Goal: Information Seeking & Learning: Learn about a topic

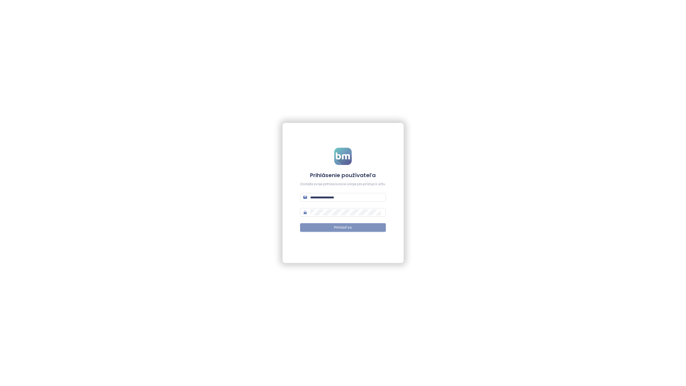
type input "**********"
click at [348, 228] on span "Prihlásiť sa" at bounding box center [343, 227] width 18 height 5
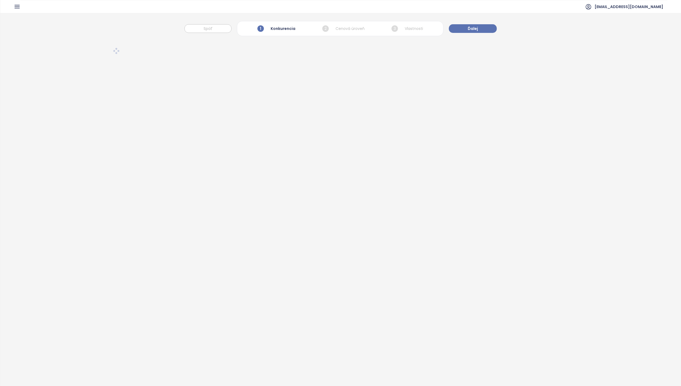
click at [18, 9] on icon "button" at bounding box center [17, 6] width 7 height 7
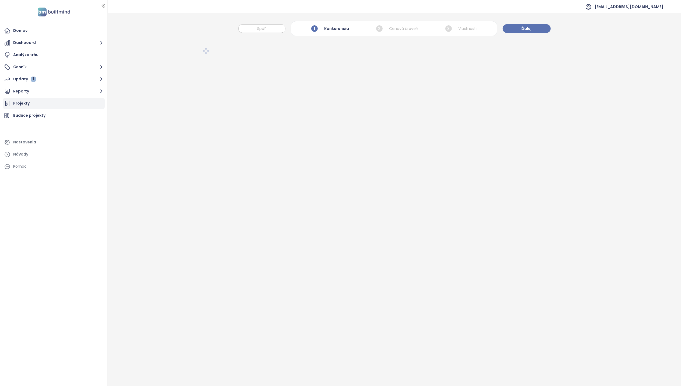
click at [24, 104] on div "Projekty" at bounding box center [21, 103] width 16 height 7
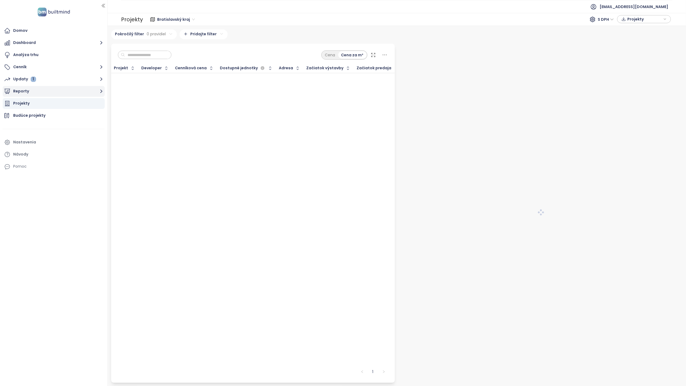
click at [17, 92] on button "Reporty" at bounding box center [54, 91] width 102 height 11
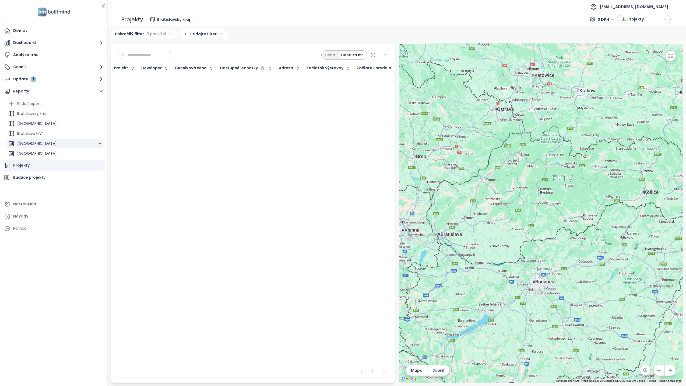
click at [32, 144] on div "[GEOGRAPHIC_DATA]" at bounding box center [37, 143] width 40 height 7
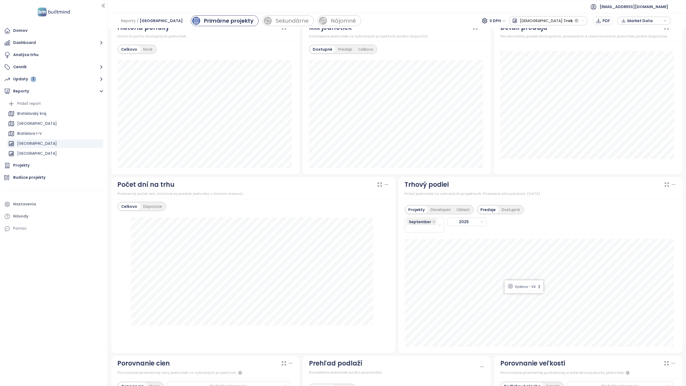
scroll to position [323, 0]
click at [437, 210] on div "Developeri" at bounding box center [441, 209] width 26 height 8
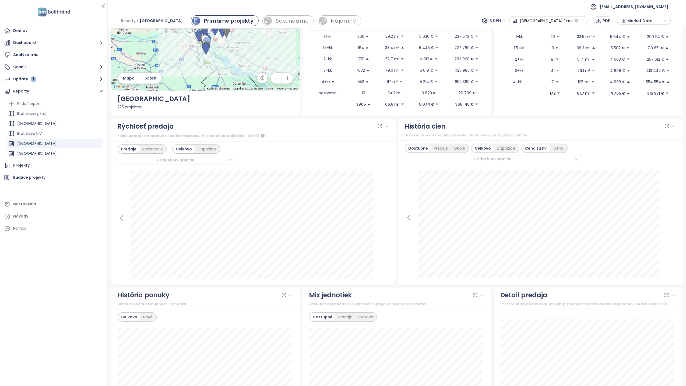
scroll to position [52, 0]
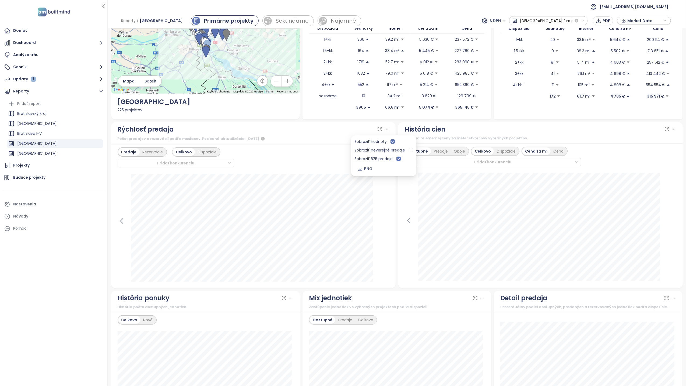
click at [384, 128] on icon at bounding box center [386, 128] width 5 height 5
click at [433, 150] on div "Predaje" at bounding box center [441, 151] width 20 height 8
click at [456, 153] on div "Oboje" at bounding box center [459, 151] width 17 height 8
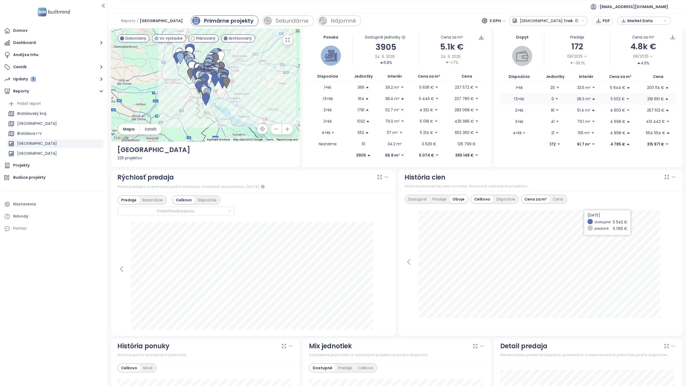
scroll to position [0, 0]
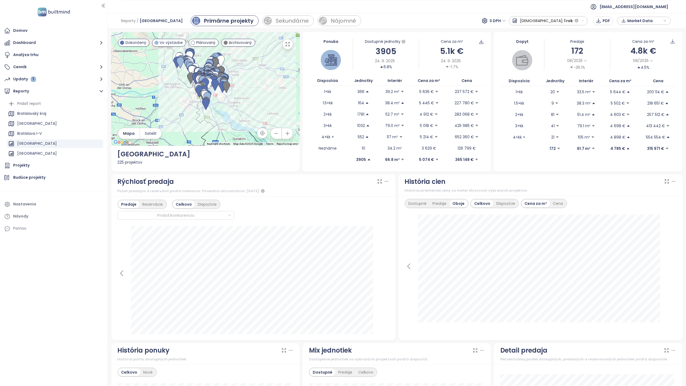
click at [456, 21] on icon "button" at bounding box center [583, 20] width 2 height 1
click at [456, 31] on div "1 týždeň" at bounding box center [533, 31] width 47 height 10
click at [456, 20] on icon "button" at bounding box center [584, 21] width 4 height 4
click at [456, 62] on div "6 mesiacov" at bounding box center [529, 60] width 54 height 10
click at [456, 22] on icon "button" at bounding box center [584, 21] width 4 height 4
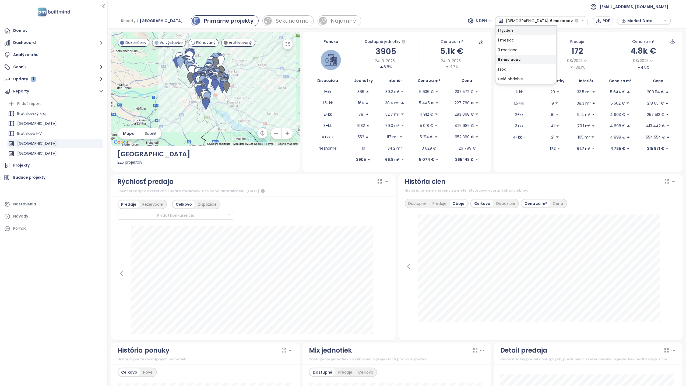
click at [456, 28] on div "1 týždeň" at bounding box center [526, 31] width 61 height 10
click at [456, 22] on icon "button" at bounding box center [584, 21] width 4 height 4
click at [456, 50] on div "3 mesiace" at bounding box center [529, 50] width 54 height 10
click at [456, 18] on span "S DPH" at bounding box center [487, 21] width 16 height 8
click at [456, 40] on div "Bez DPH" at bounding box center [519, 40] width 15 height 6
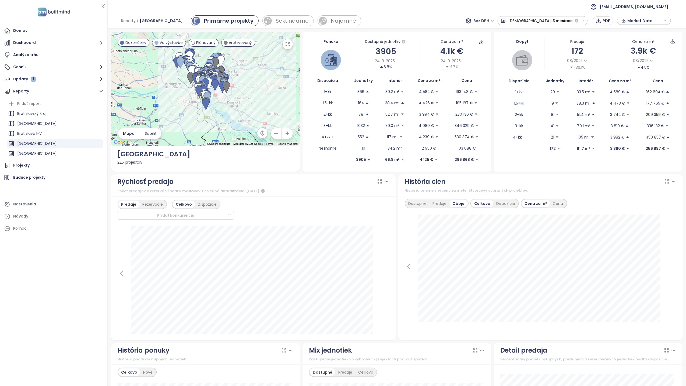
click at [456, 19] on icon "button" at bounding box center [584, 21] width 4 height 4
click at [456, 78] on div "Celé obdobie" at bounding box center [527, 79] width 59 height 10
click at [405, 242] on div "[DATE] dostupné: 4 317 € predané: 3 973 €" at bounding box center [541, 273] width 272 height 119
click at [405, 242] on icon at bounding box center [409, 266] width 8 height 8
